Goal: Information Seeking & Learning: Find specific fact

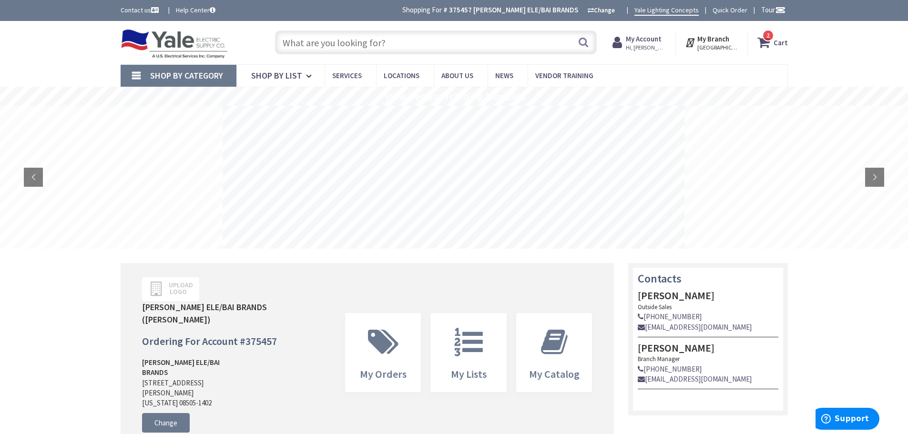
click at [401, 44] on input "text" at bounding box center [436, 43] width 322 height 24
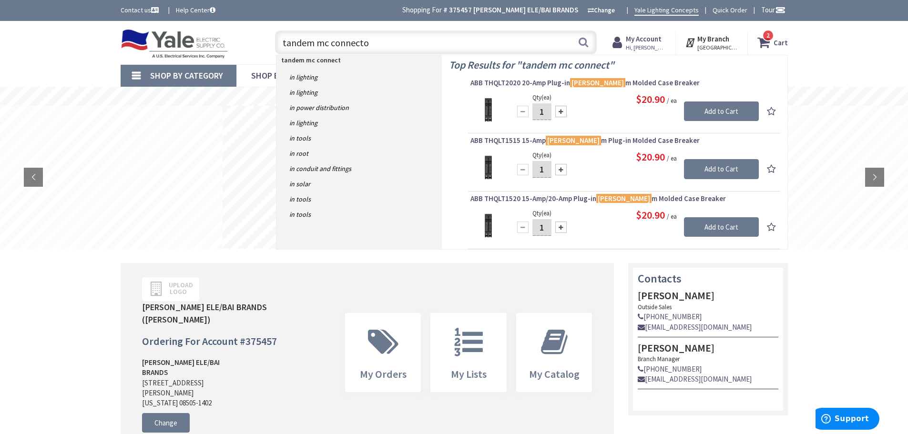
type input "tandem mc connector"
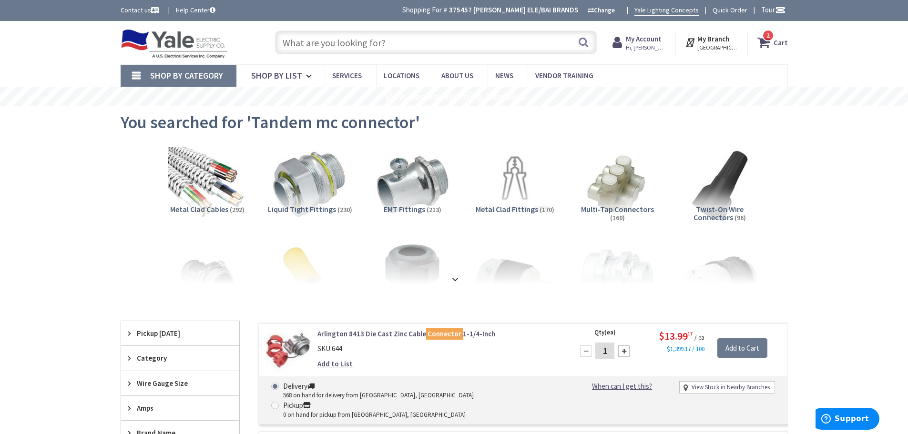
click at [384, 46] on input "text" at bounding box center [436, 43] width 322 height 24
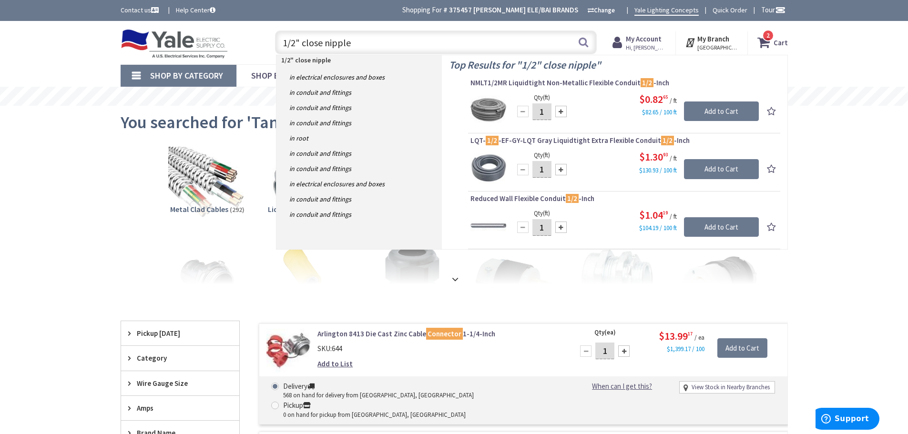
type input "1/2" close nipples"
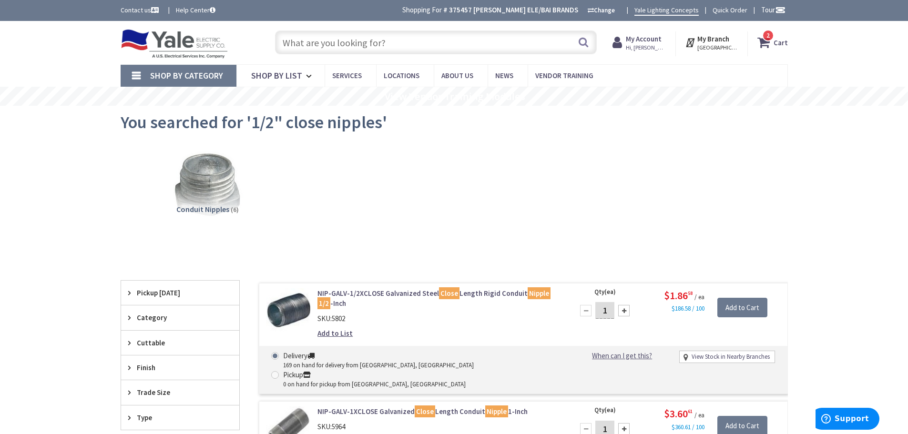
click at [385, 46] on input "text" at bounding box center [436, 43] width 322 height 24
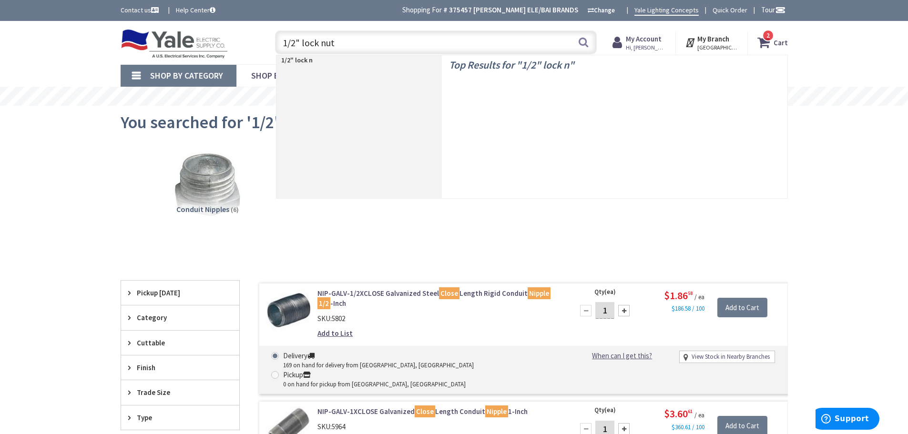
type input "1/2" lock nuts"
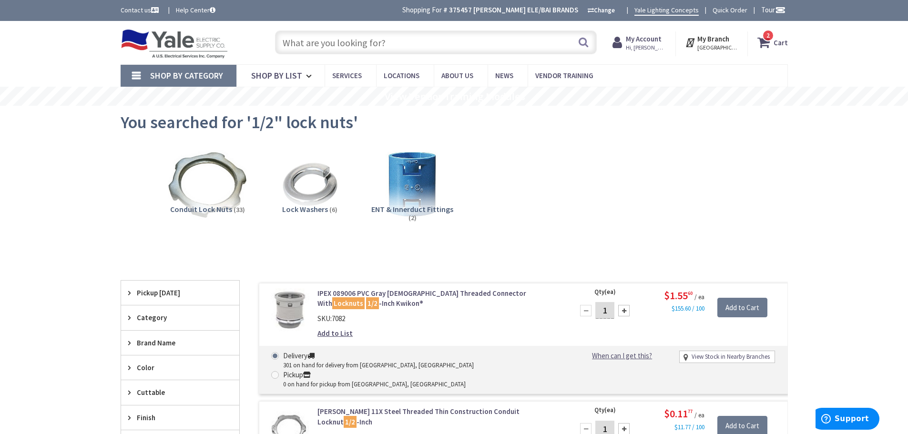
click at [341, 40] on input "text" at bounding box center [436, 43] width 322 height 24
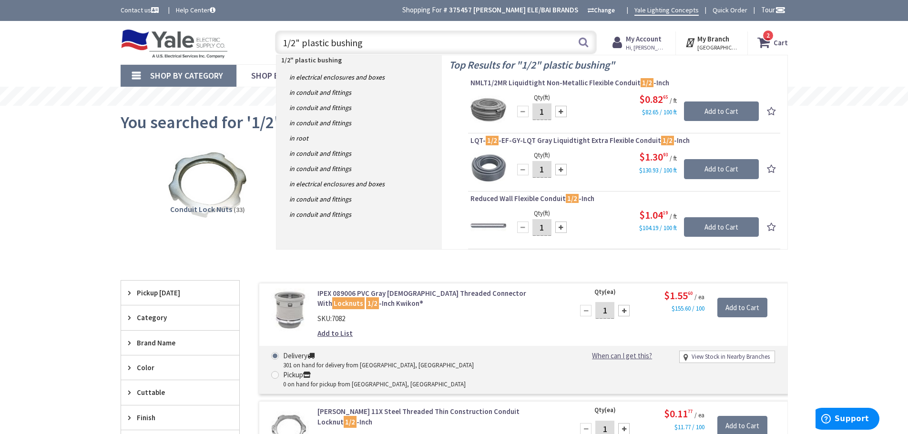
type input "1/2" plastic bushings"
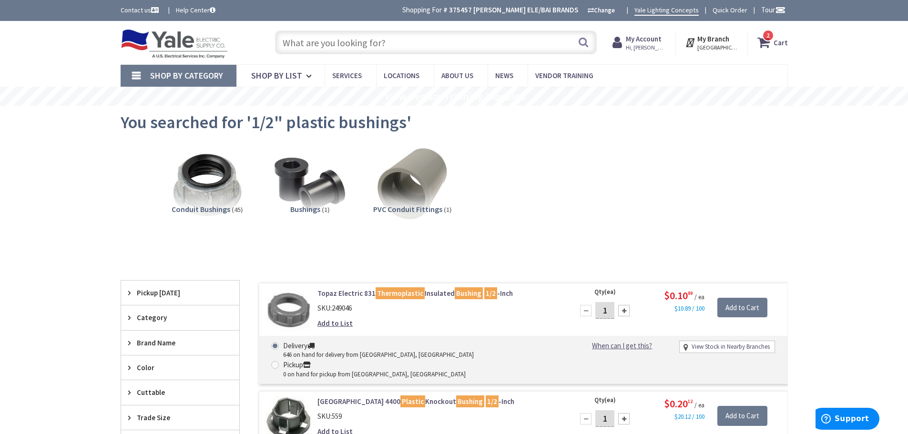
click at [409, 38] on input "text" at bounding box center [436, 43] width 322 height 24
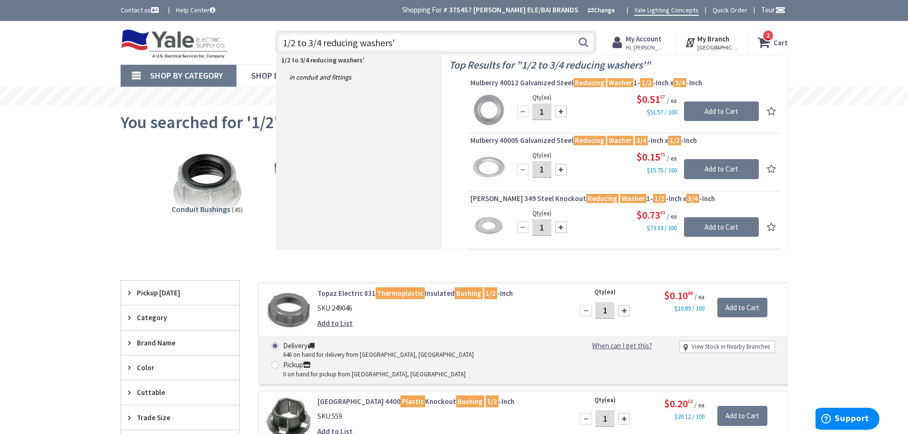
click at [401, 52] on input "1/2 to 3/4 reducing washers'" at bounding box center [436, 43] width 322 height 24
drag, startPoint x: 401, startPoint y: 45, endPoint x: 263, endPoint y: 41, distance: 138.3
click at [263, 41] on div "Toggle Nav 1/2 to 3/4 reducing washers' 1/2 to 3/4 reducing washers' Search 2 2…" at bounding box center [454, 43] width 682 height 32
type input "caulk"
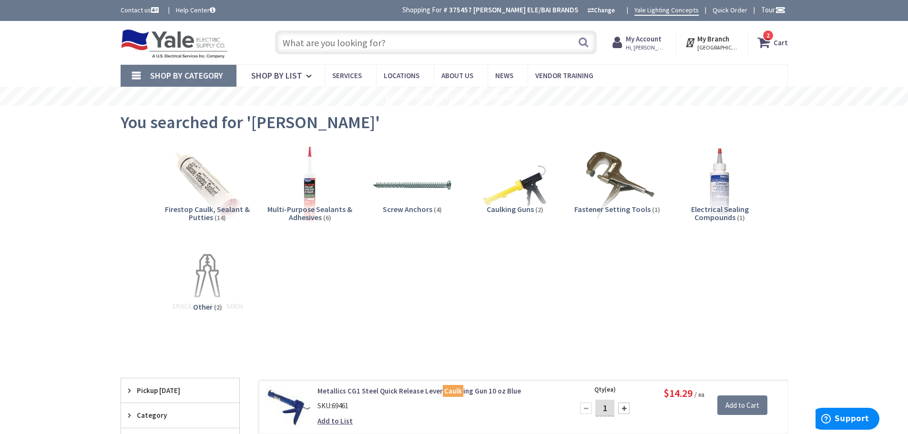
click at [435, 43] on input "text" at bounding box center [436, 43] width 322 height 24
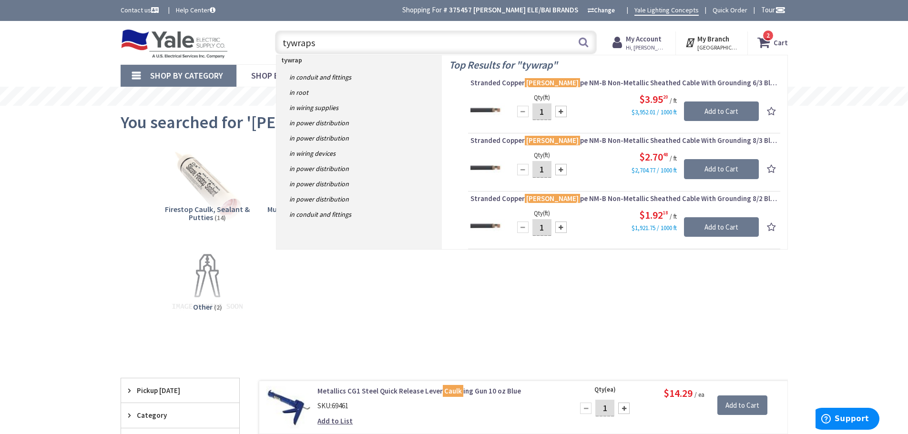
type input "tywraps]"
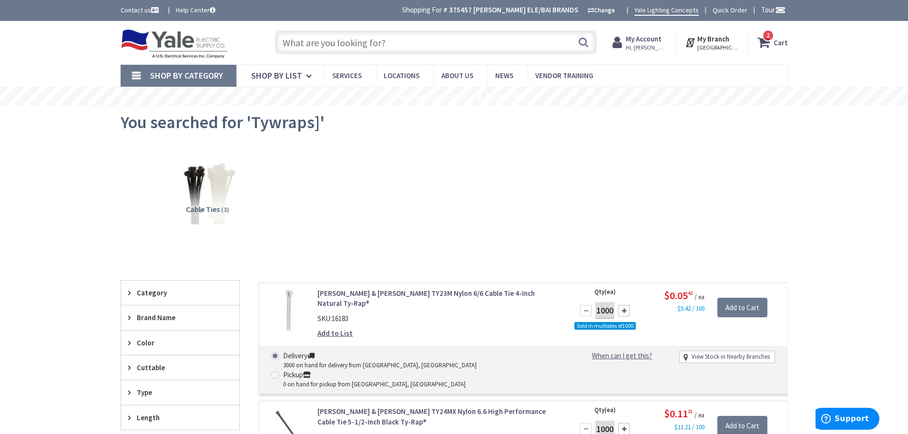
click at [438, 38] on input "text" at bounding box center [436, 43] width 322 height 24
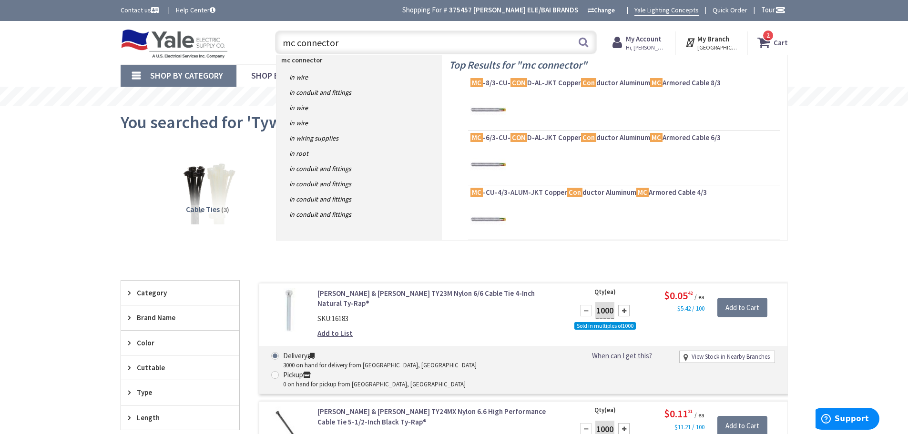
type input "mc connectors"
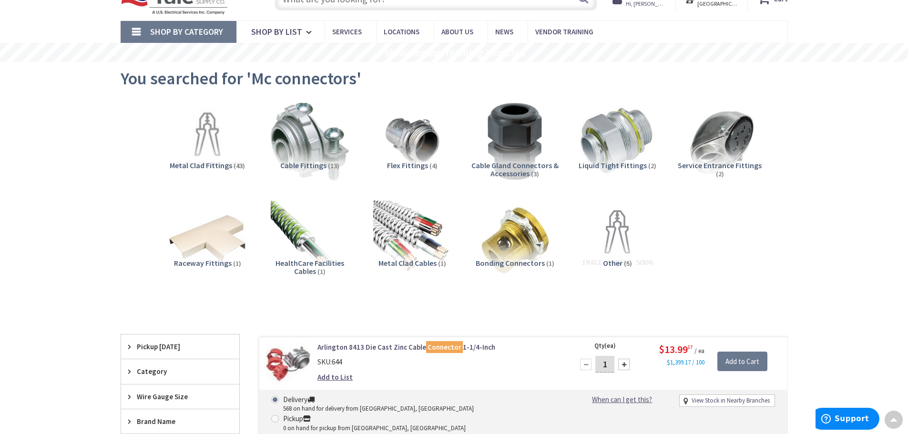
scroll to position [38, 0]
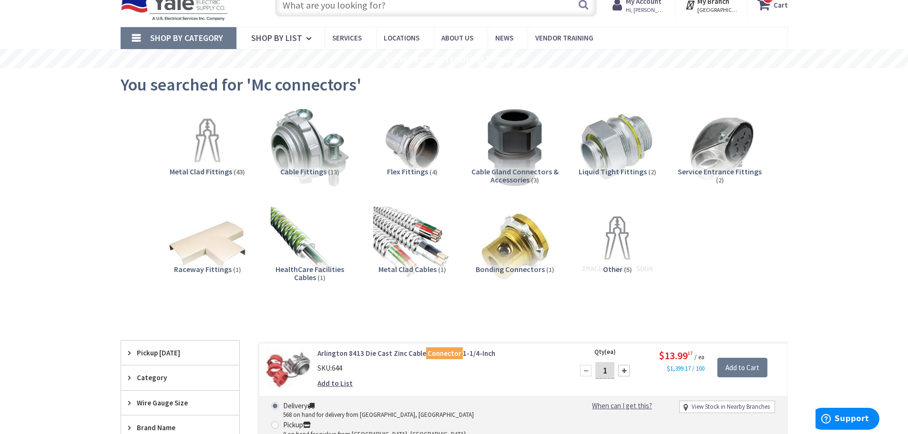
paste input "BRI 601-DC2 3/8 DPLX BX CONN"
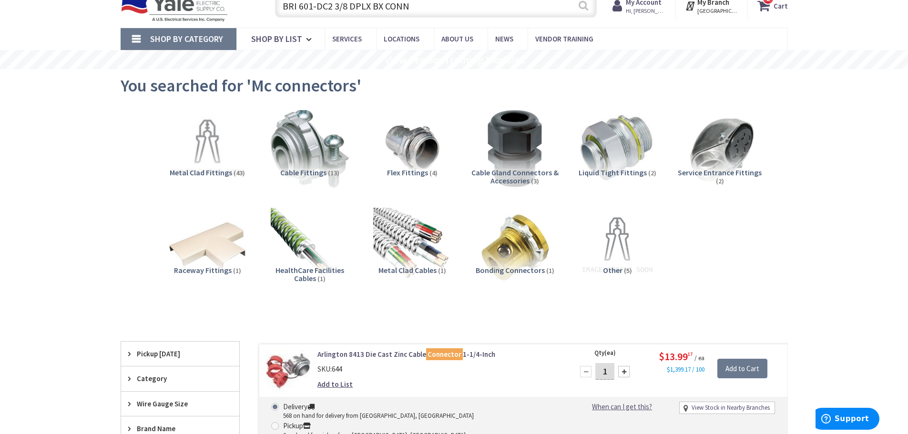
type input "BRI 601-DC2 3/8 DPLX BX CONN"
click at [583, 4] on button "Search" at bounding box center [583, 5] width 12 height 21
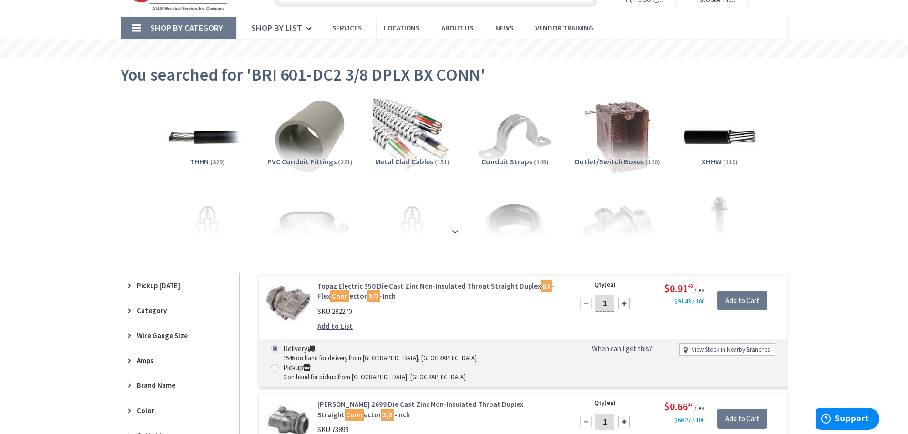
scroll to position [48, 0]
